Goal: Information Seeking & Learning: Learn about a topic

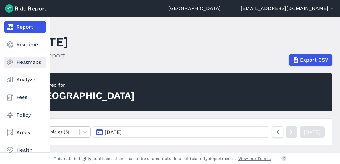
click at [26, 64] on link "Heatmaps" at bounding box center [24, 61] width 41 height 11
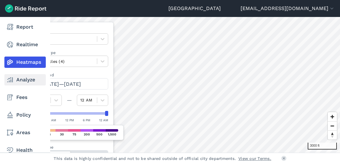
click at [26, 78] on link "Analyze" at bounding box center [24, 79] width 41 height 11
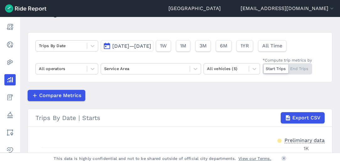
scroll to position [31, 0]
click at [95, 70] on icon at bounding box center [92, 69] width 6 height 6
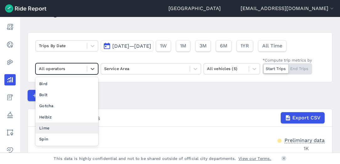
click at [50, 125] on div "Lime" at bounding box center [66, 127] width 63 height 11
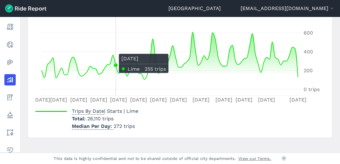
scroll to position [172, 0]
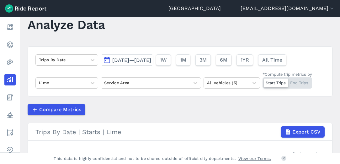
click at [127, 57] on span "[DATE]—[DATE]" at bounding box center [131, 60] width 39 height 6
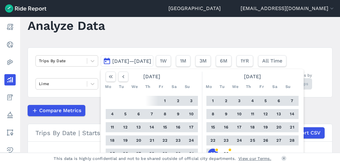
scroll to position [16, 0]
click at [212, 100] on button "1" at bounding box center [213, 101] width 10 height 10
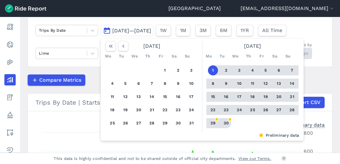
scroll to position [47, 0]
click at [226, 124] on button "30" at bounding box center [226, 123] width 10 height 10
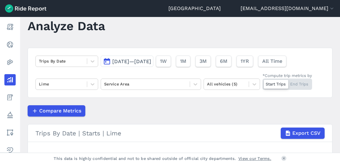
scroll to position [16, 0]
click at [126, 62] on span "[DATE]—[DATE]" at bounding box center [131, 62] width 39 height 6
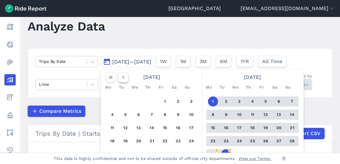
click at [125, 77] on icon "button" at bounding box center [123, 77] width 6 height 6
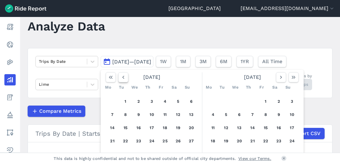
click at [125, 77] on icon "button" at bounding box center [123, 77] width 6 height 6
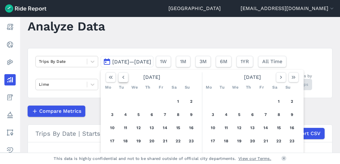
click at [125, 77] on icon "button" at bounding box center [123, 77] width 6 height 6
click at [138, 102] on button "1" at bounding box center [139, 101] width 10 height 10
click at [278, 76] on icon "button" at bounding box center [281, 77] width 6 height 6
click at [276, 76] on button "button" at bounding box center [281, 77] width 10 height 10
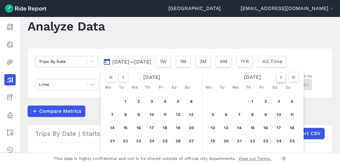
click at [276, 76] on button "button" at bounding box center [281, 77] width 10 height 10
click at [276, 75] on button "button" at bounding box center [281, 77] width 10 height 10
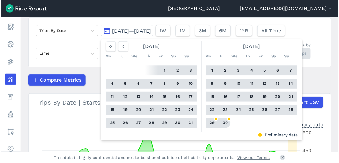
scroll to position [47, 0]
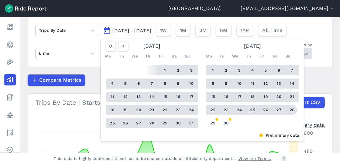
drag, startPoint x: 292, startPoint y: 110, endPoint x: 229, endPoint y: 17, distance: 112.5
click at [291, 110] on button "28" at bounding box center [292, 110] width 10 height 10
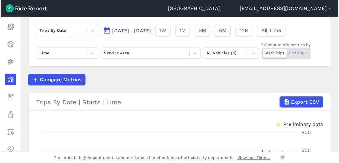
scroll to position [47, 0]
